Goal: Obtain resource: Download file/media

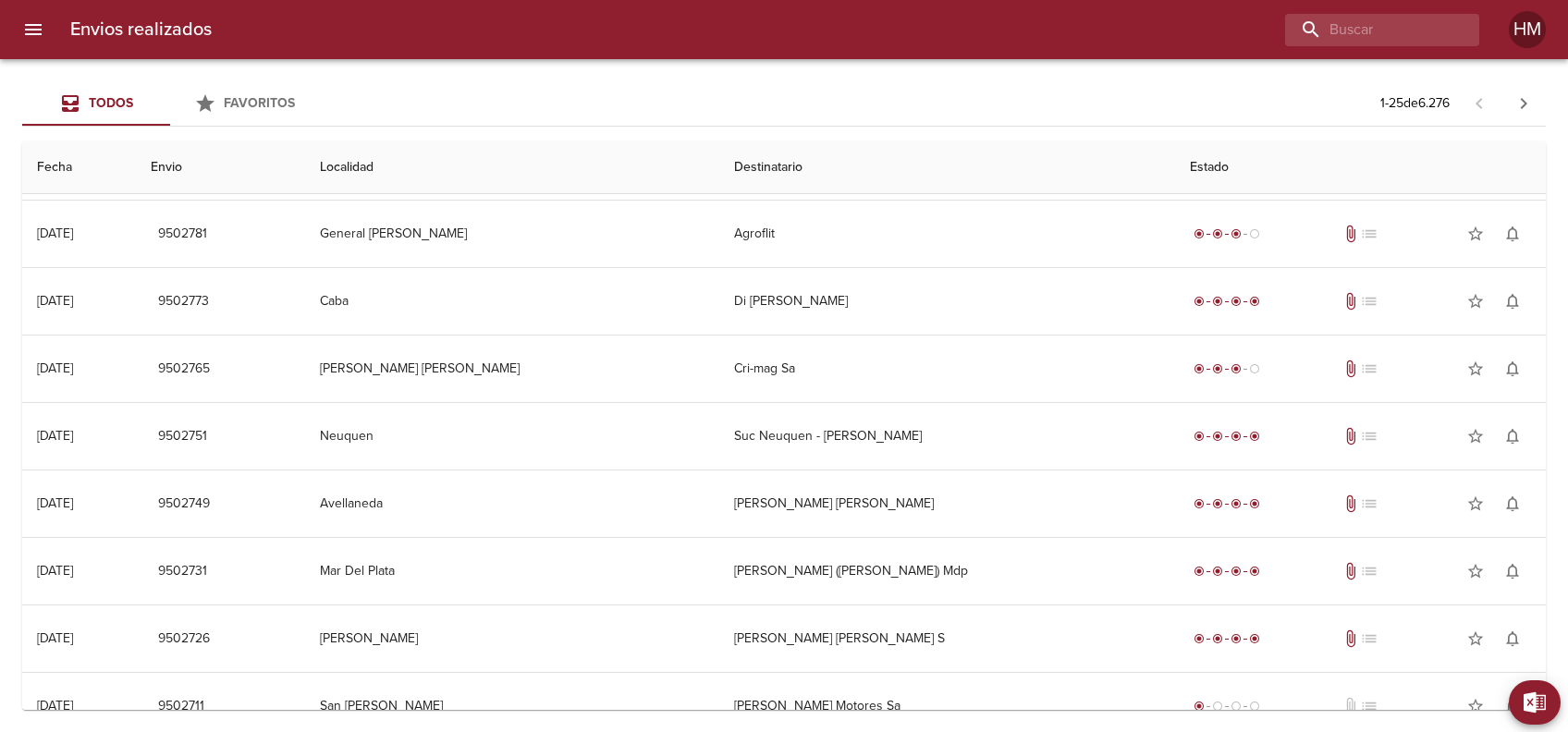
scroll to position [1168, 0]
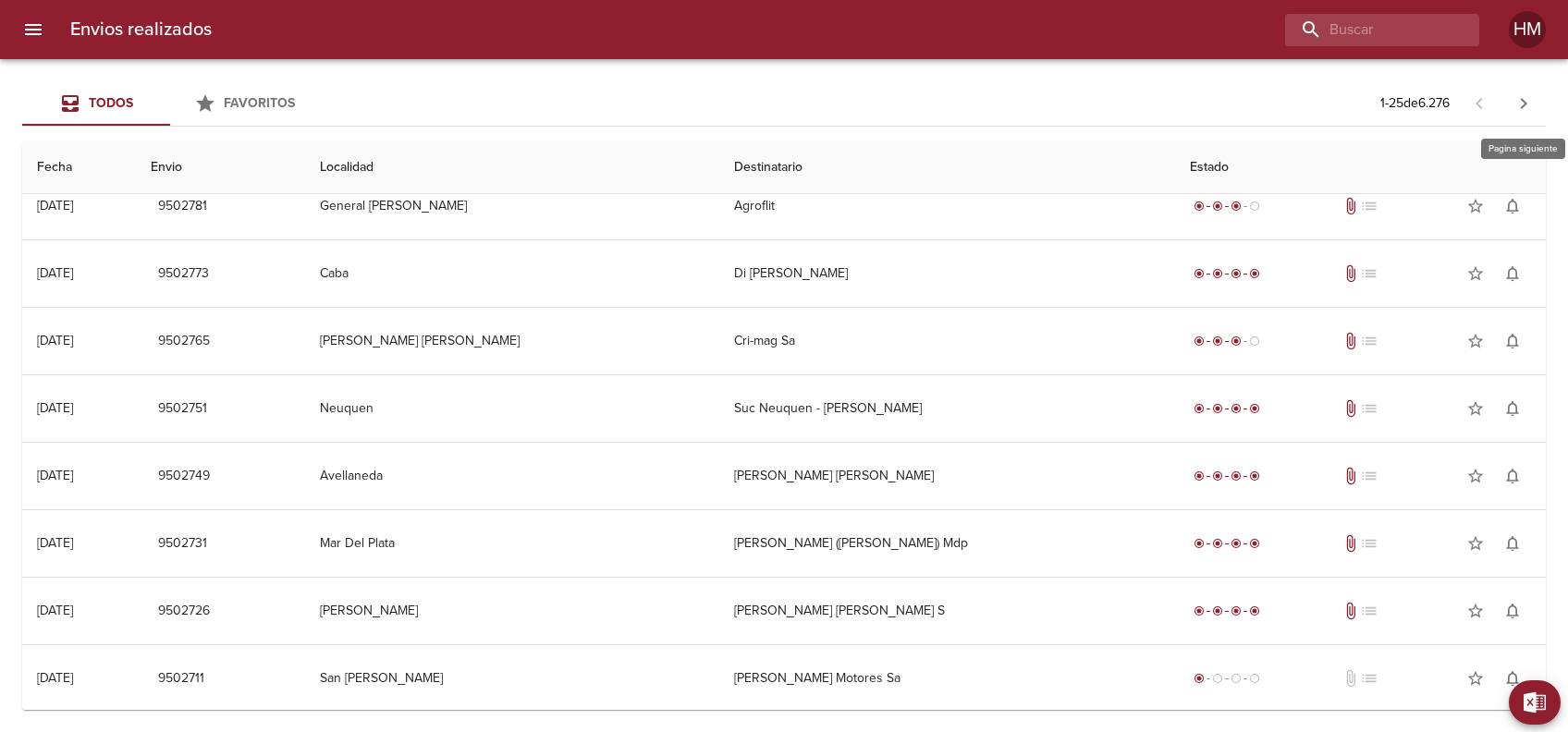
click at [1514, 95] on icon "button" at bounding box center [1523, 103] width 22 height 22
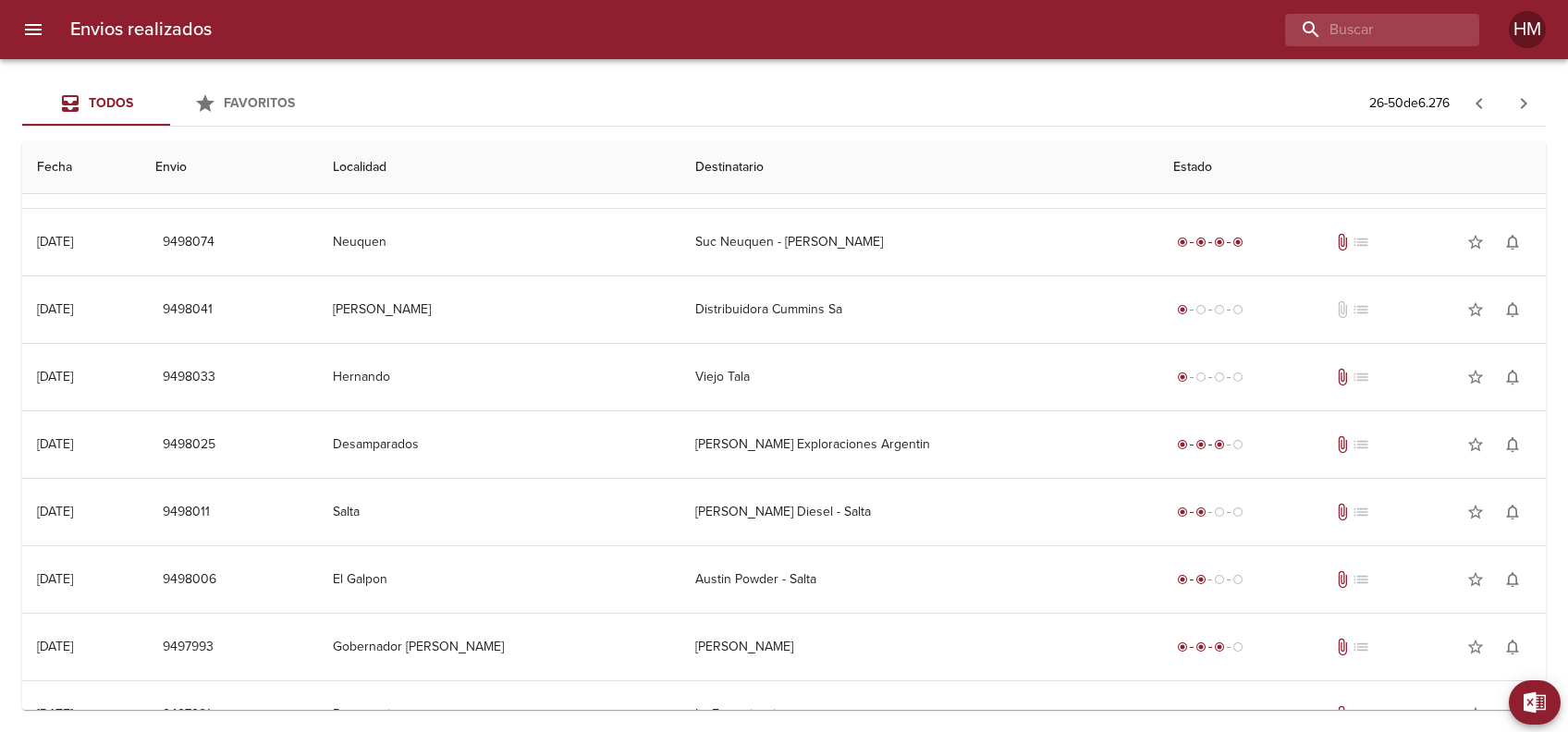
scroll to position [985, 0]
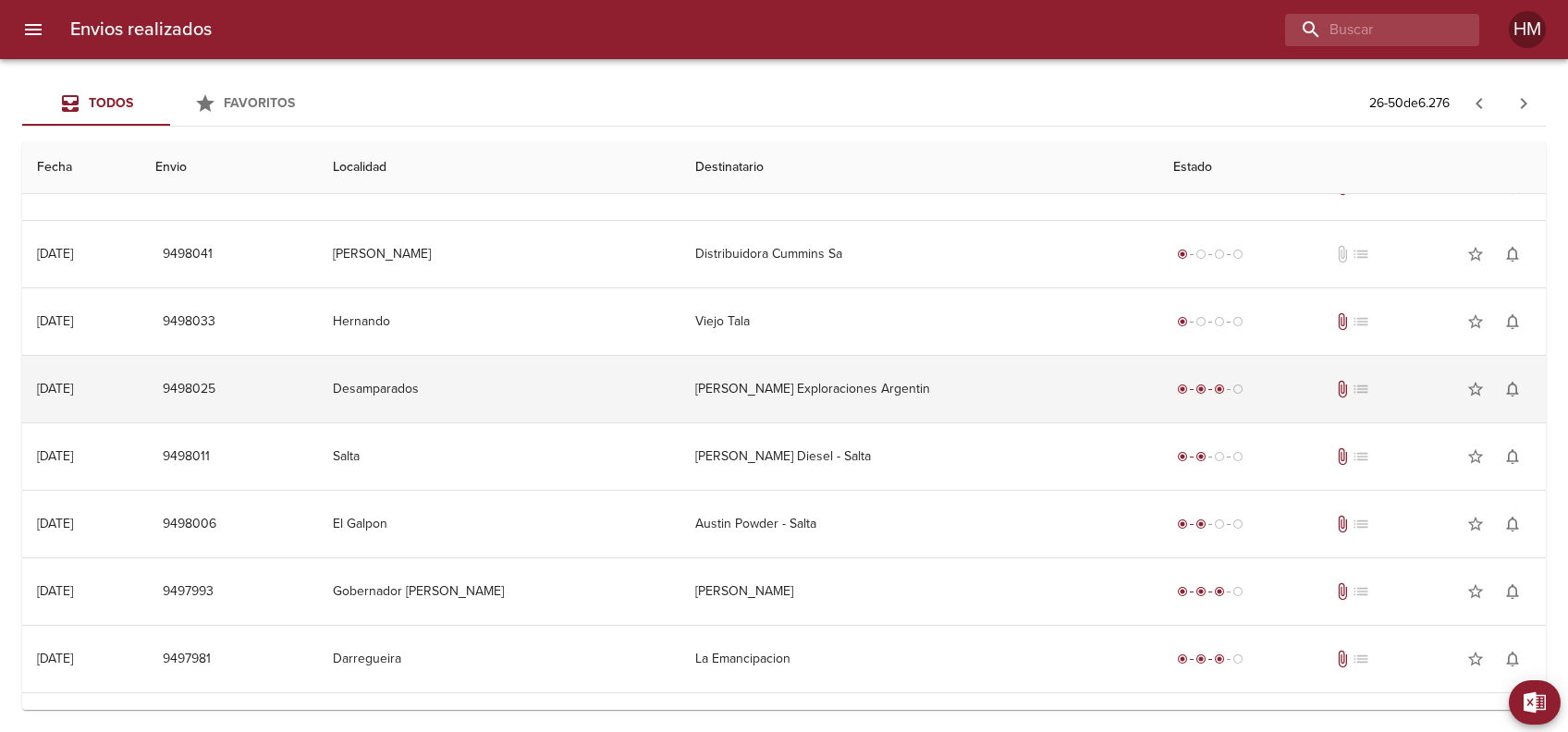
click at [966, 402] on td "[PERSON_NAME] Exploraciones Argentin" at bounding box center [919, 389] width 478 height 66
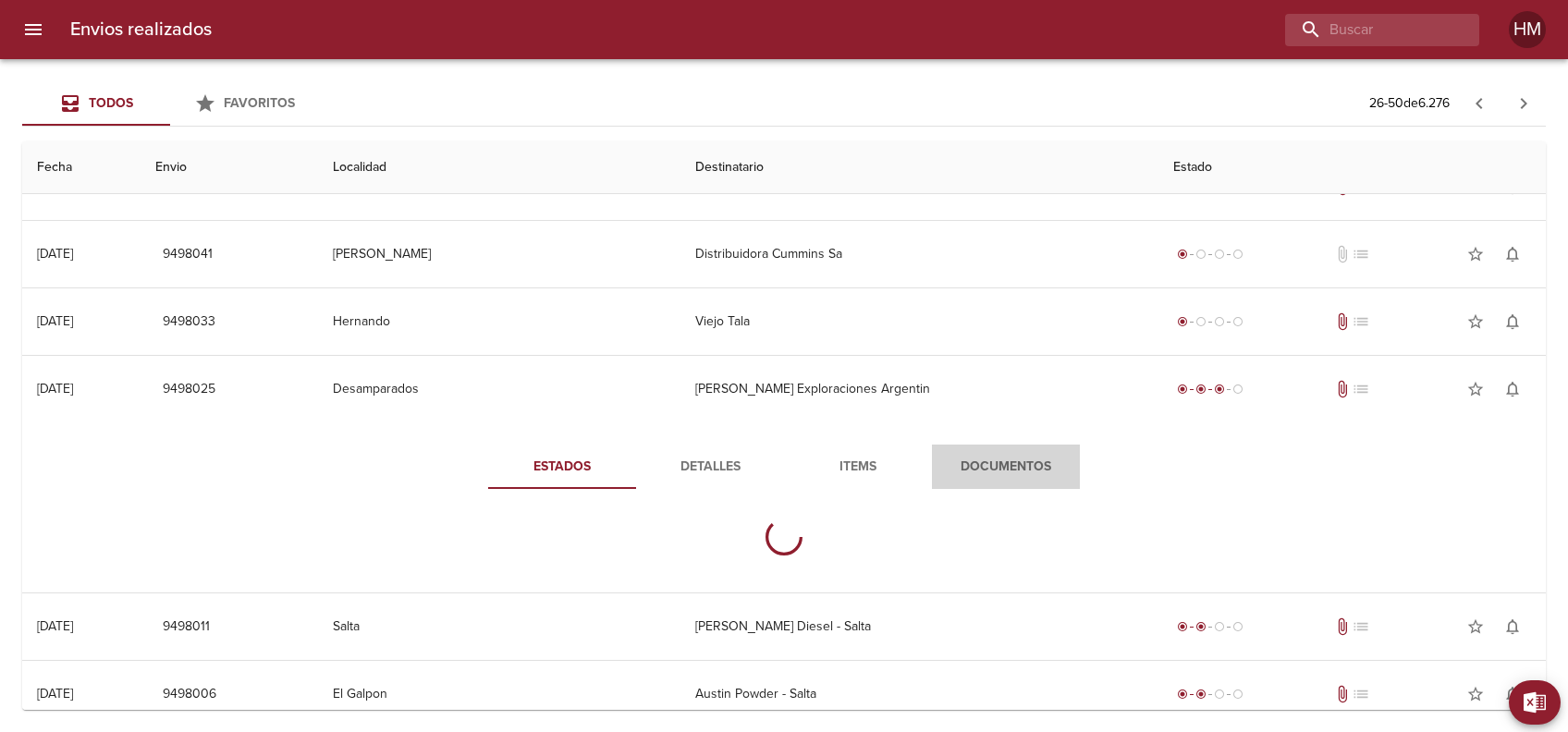
click at [965, 460] on span "Documentos" at bounding box center [1005, 467] width 126 height 23
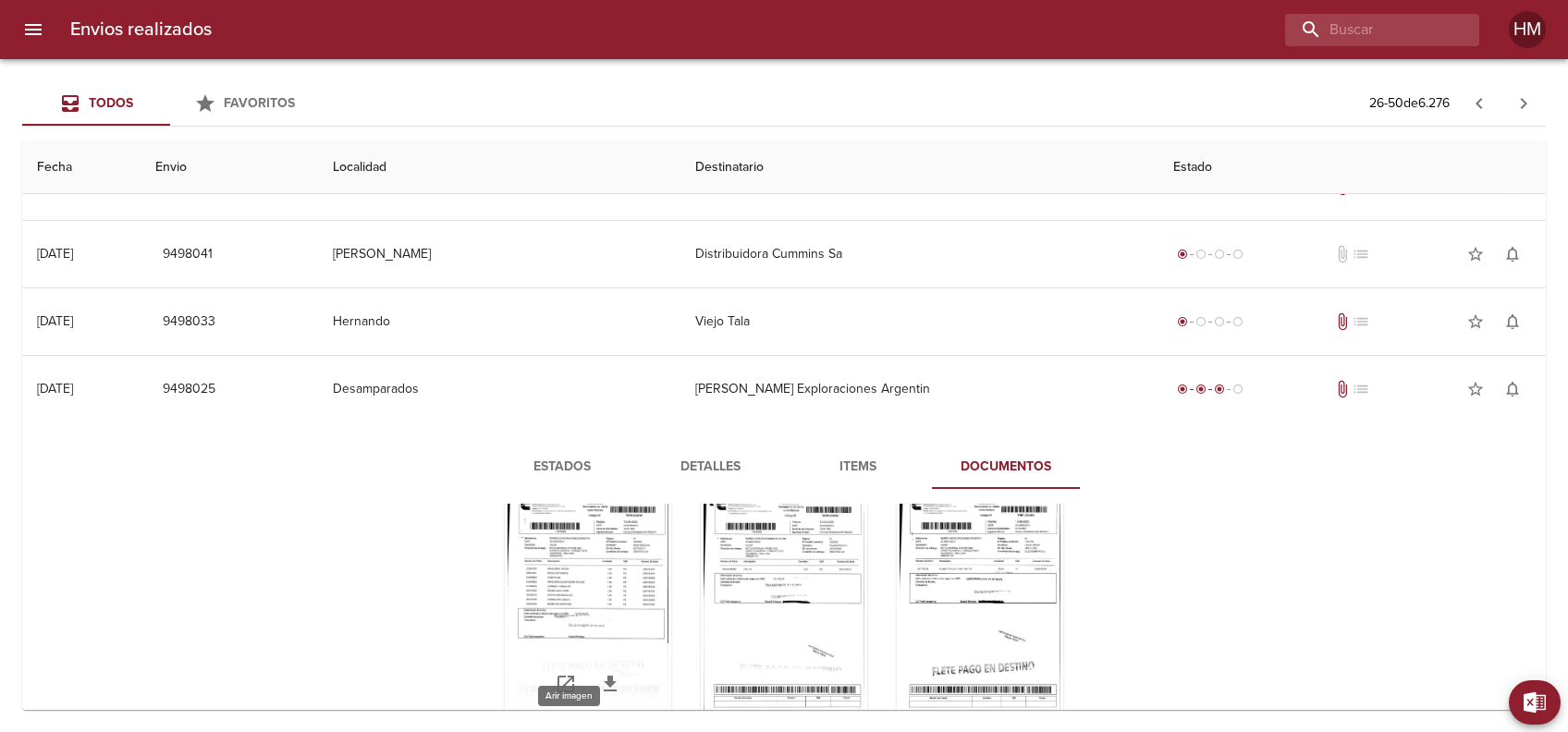
scroll to position [123, 0]
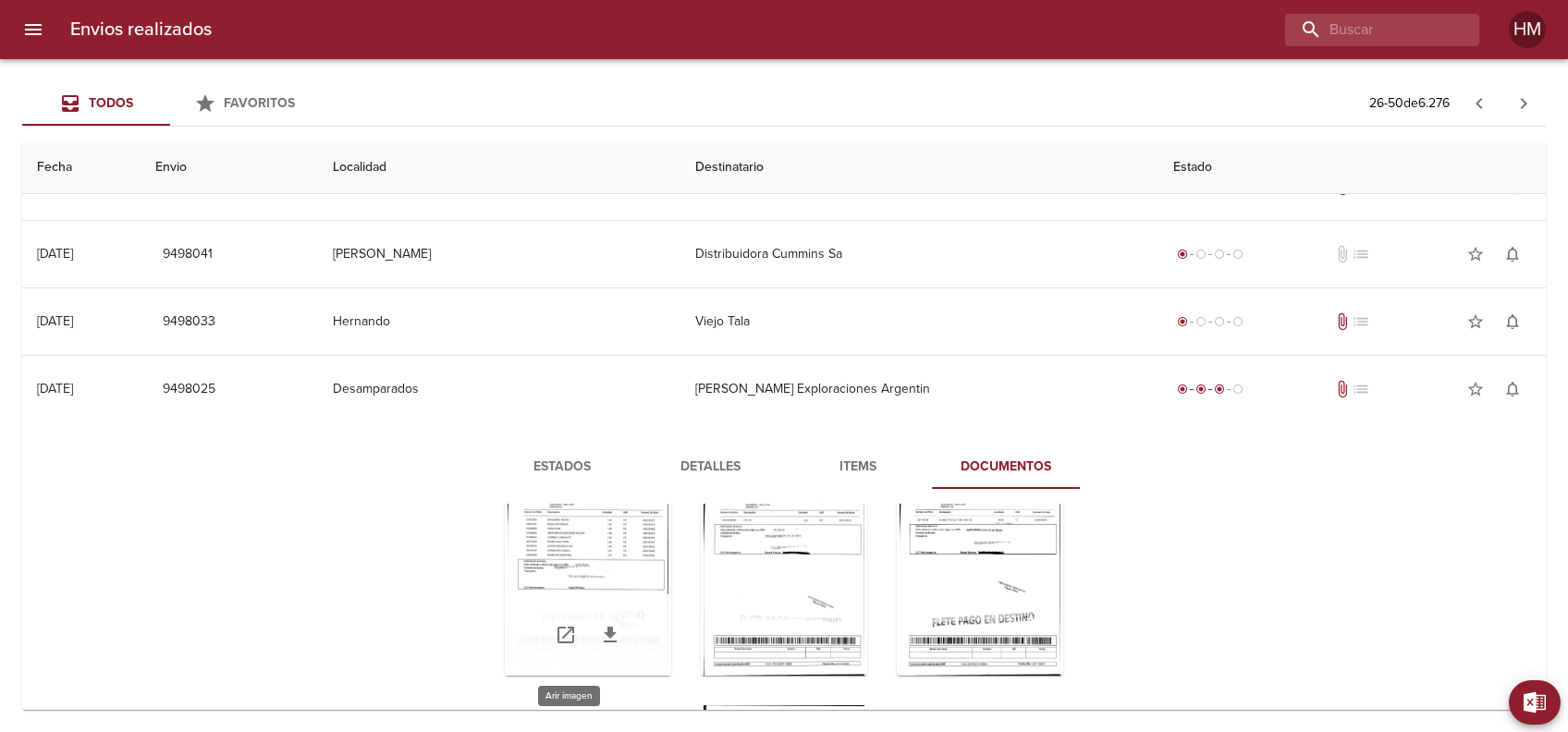
click at [617, 541] on div "Tabla de envíos del cliente" at bounding box center [587, 560] width 166 height 231
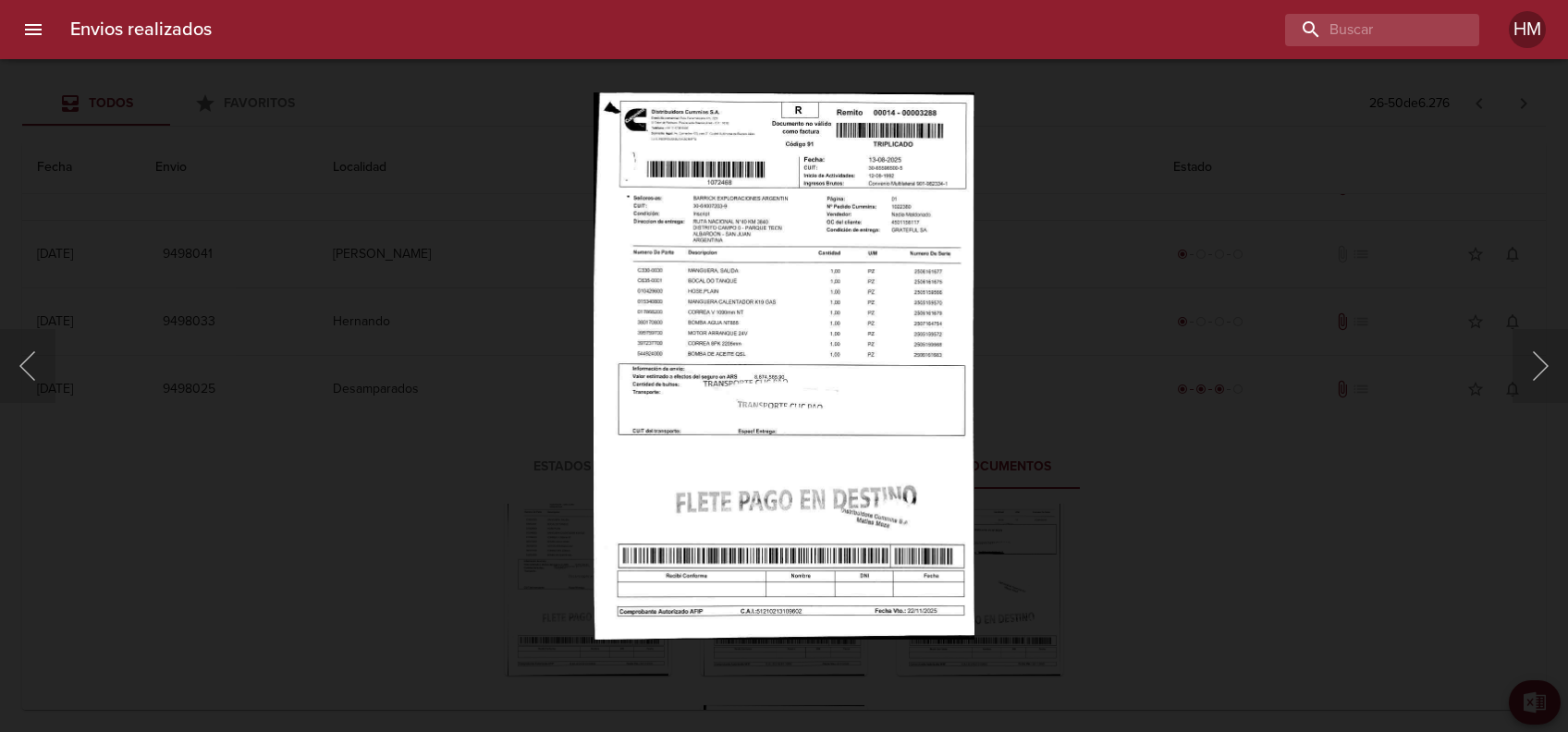
click at [753, 387] on img "Lightbox" at bounding box center [784, 366] width 382 height 547
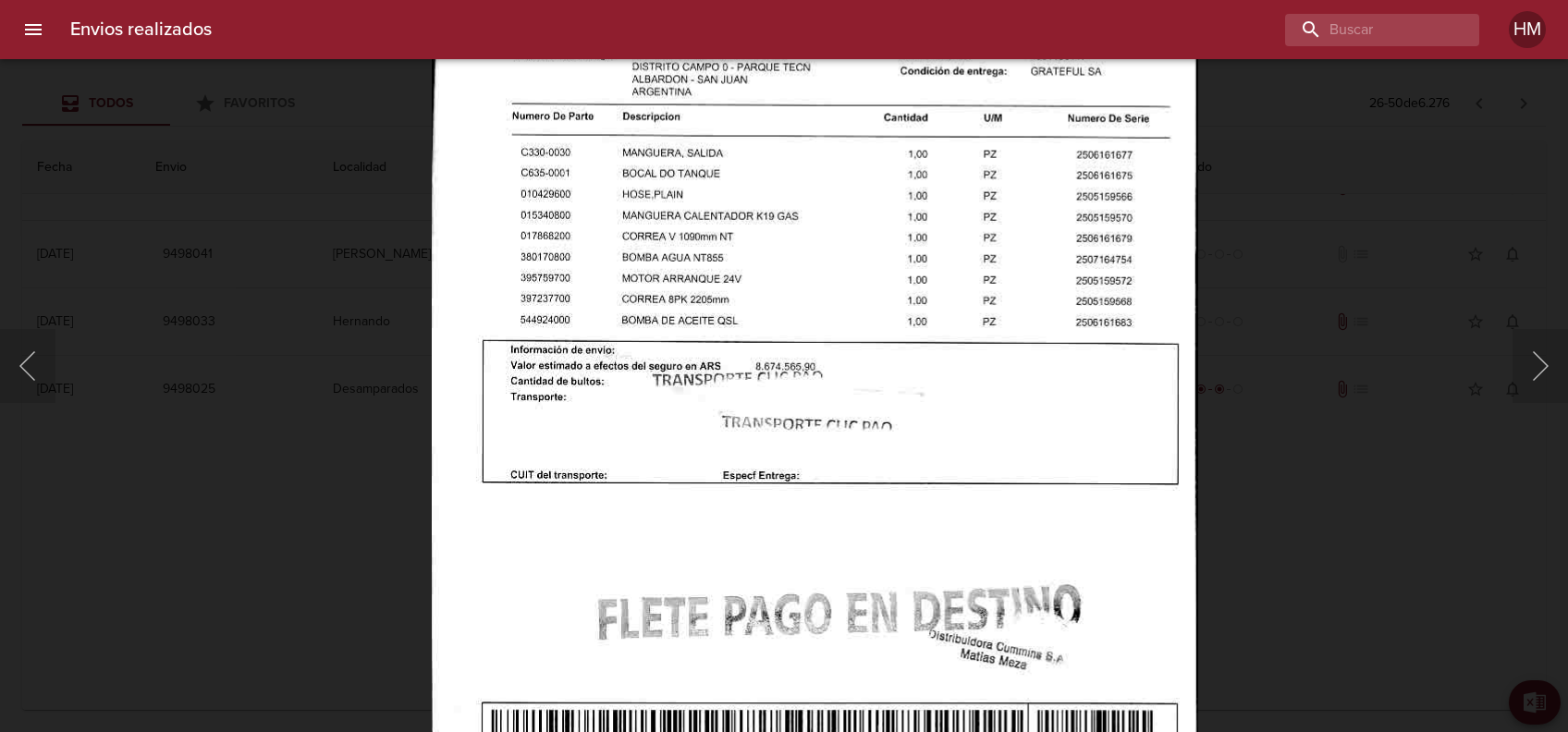
click at [1264, 397] on div "Lightbox" at bounding box center [784, 366] width 1568 height 732
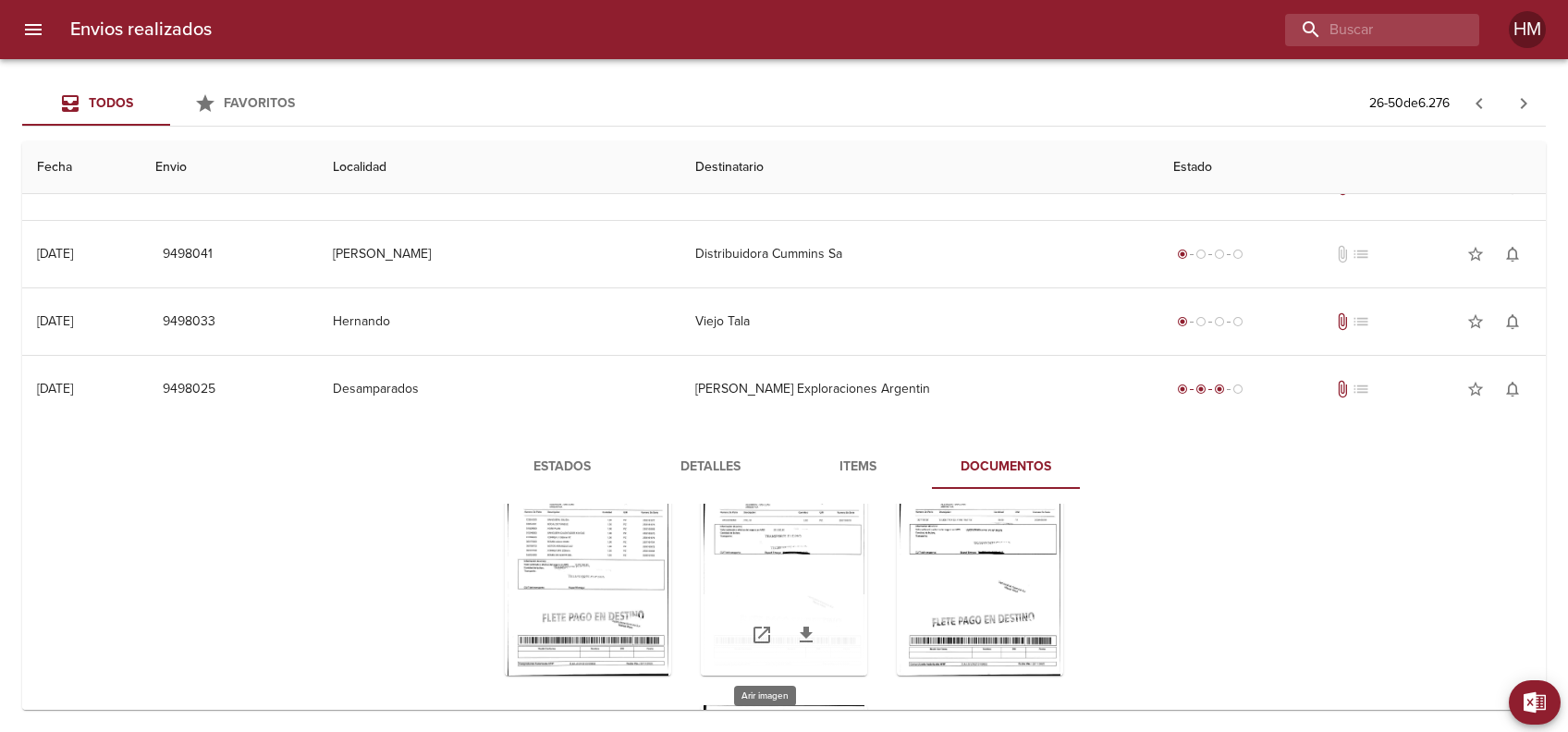
click at [817, 591] on div "Tabla de envíos del cliente" at bounding box center [784, 560] width 166 height 231
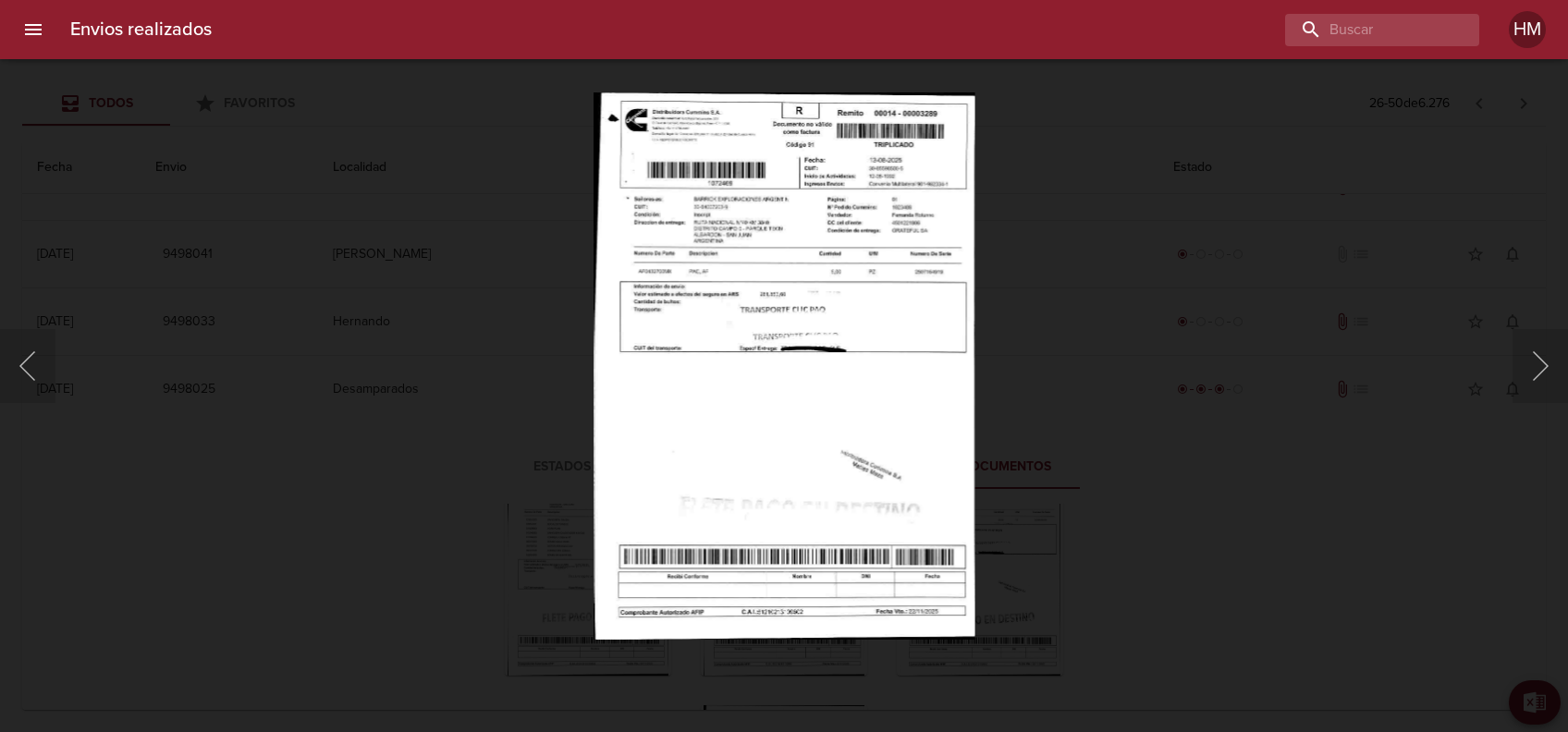
click at [780, 283] on img "Lightbox" at bounding box center [784, 366] width 381 height 547
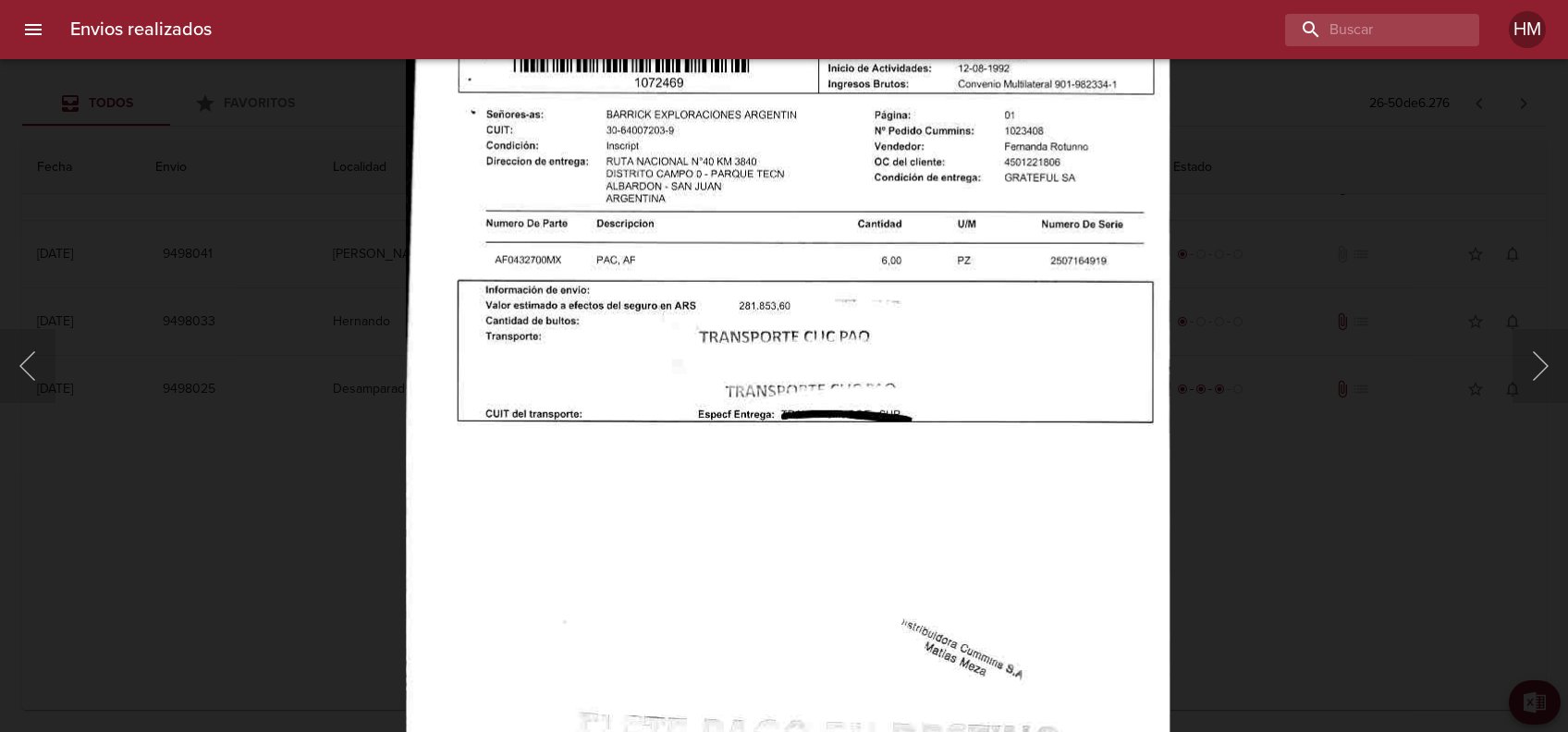
click at [1275, 384] on div "Lightbox" at bounding box center [784, 366] width 1568 height 732
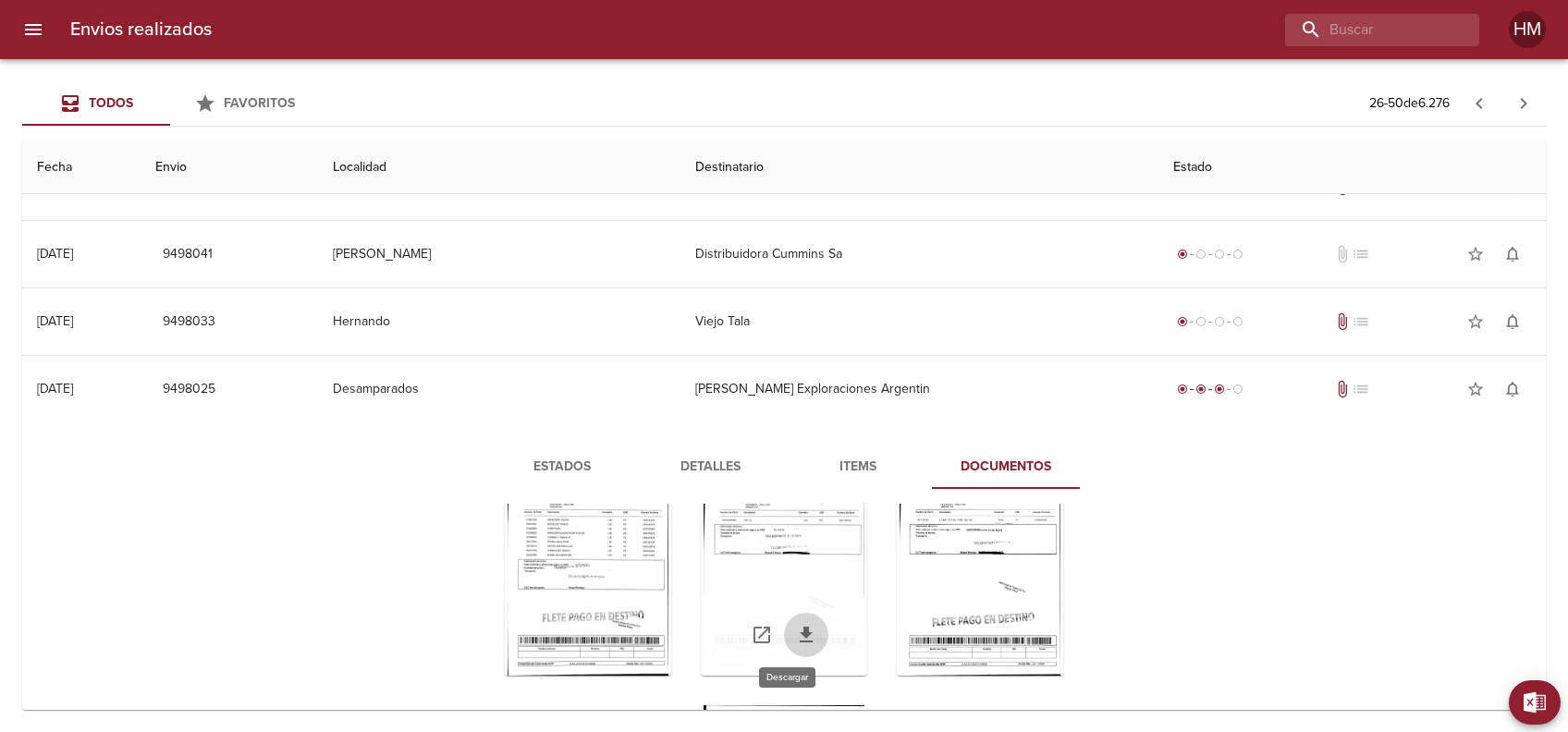
click at [804, 636] on link "Tabla de envíos del cliente" at bounding box center [806, 636] width 45 height 45
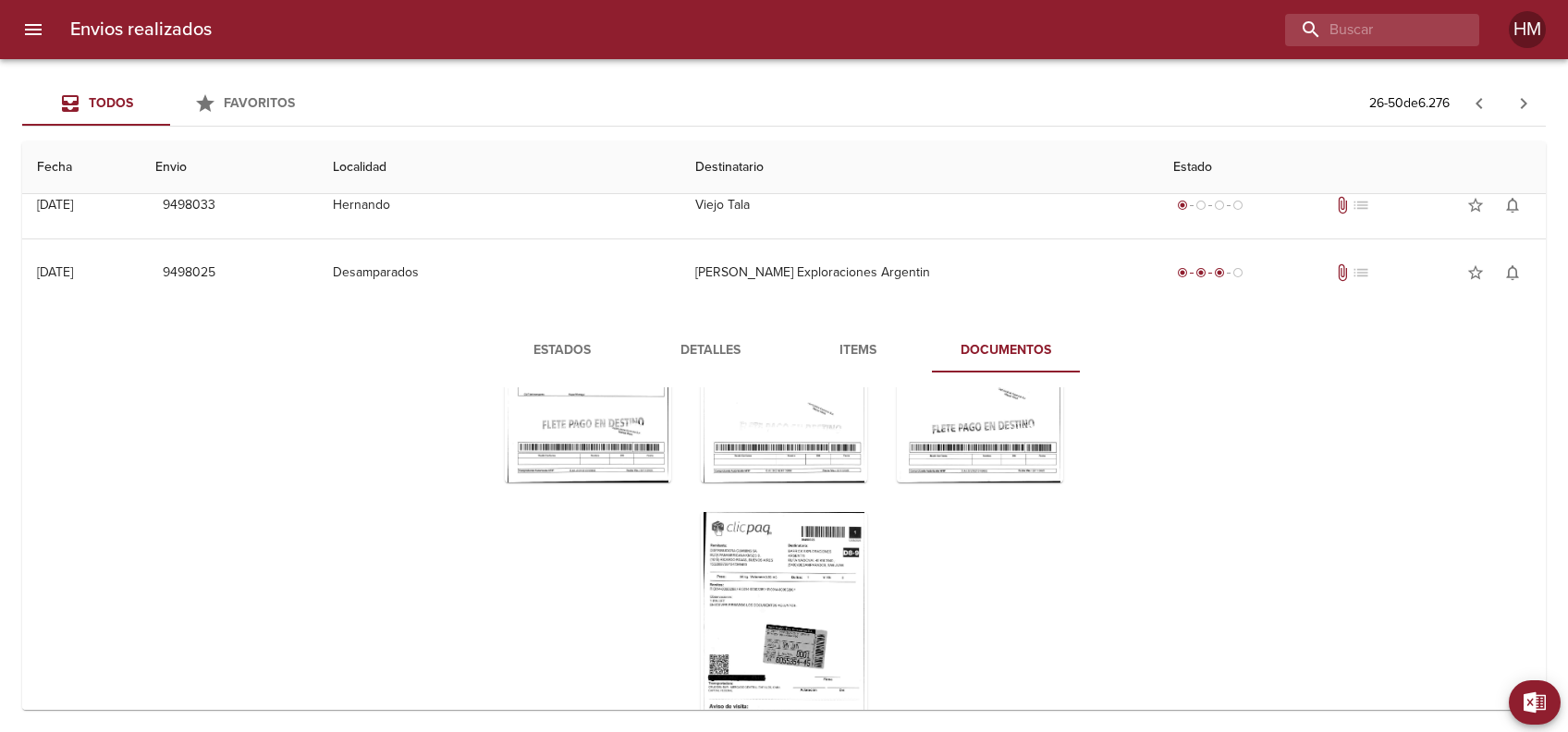
scroll to position [1232, 0]
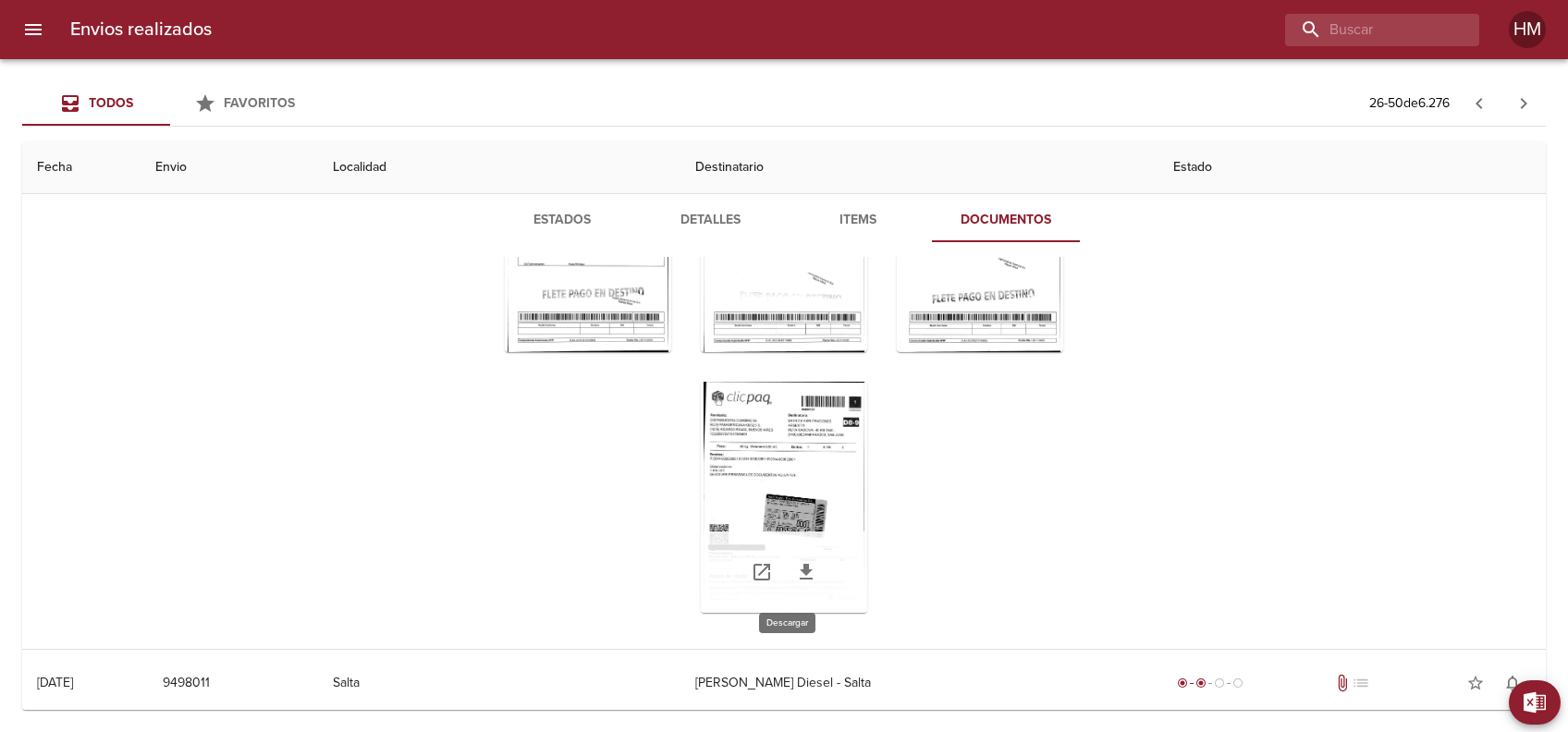
click at [796, 555] on link "Tabla de envíos del cliente" at bounding box center [806, 572] width 45 height 45
